Goal: Task Accomplishment & Management: Use online tool/utility

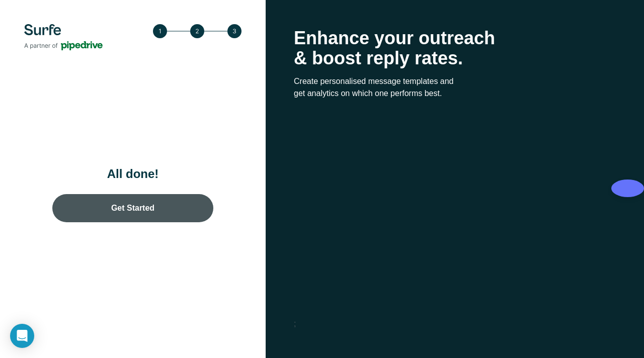
click at [160, 212] on link "Get Started" at bounding box center [132, 208] width 161 height 28
